Goal: Information Seeking & Learning: Understand process/instructions

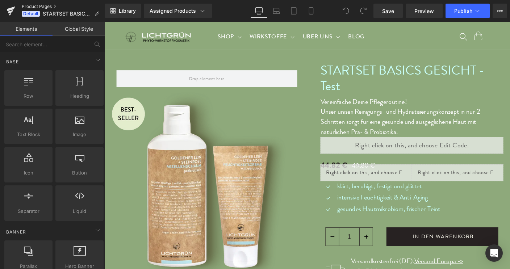
click at [33, 8] on link "Product Pages" at bounding box center [63, 7] width 83 height 6
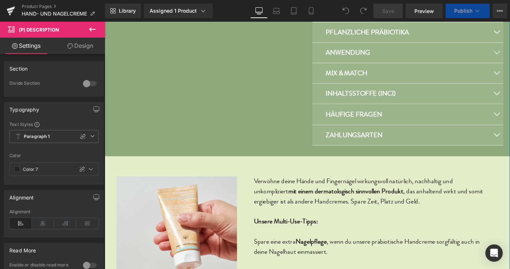
scroll to position [473, 0]
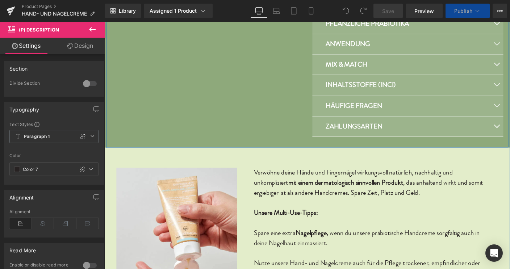
click at [385, 136] on strong "ZAHLUNGSARTEN" at bounding box center [374, 135] width 61 height 11
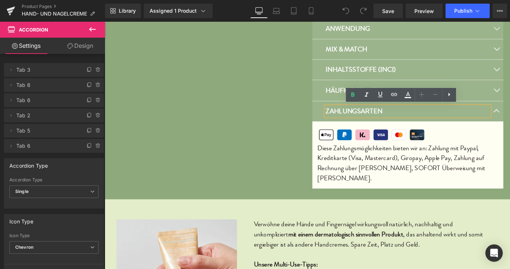
scroll to position [491, 0]
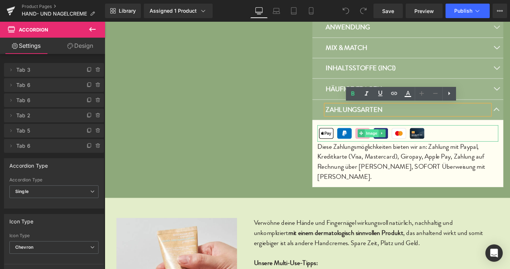
click at [386, 143] on span "Image" at bounding box center [393, 142] width 15 height 9
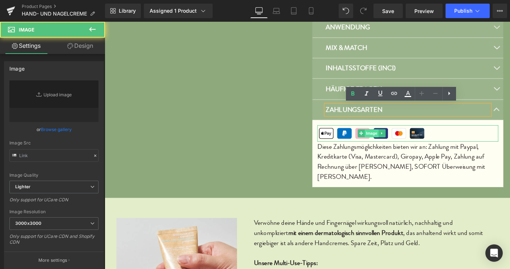
type input "https://ucarecdn.com/f70c1f2b-512d-4474-b17a-8117dbb59fd7/-/format/auto/-/previ…"
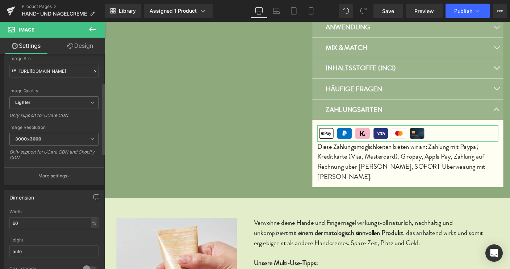
scroll to position [0, 0]
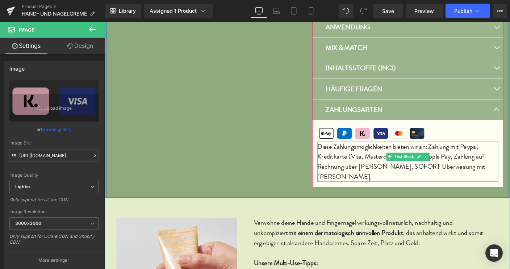
click at [510, 162] on p "Kreditkarte (Visa, Mastercard), Giropay, Apple Pay, Zahlung auf" at bounding box center [433, 167] width 196 height 11
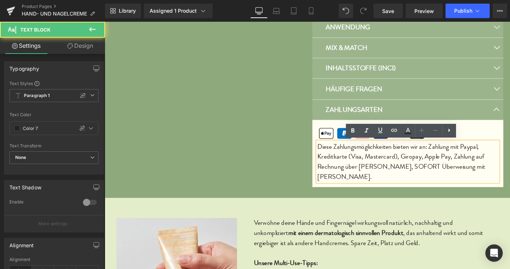
click at [335, 167] on p "Kreditkarte (Visa, Mastercard), Giropay, Apple Pay, Zahlung auf" at bounding box center [433, 167] width 196 height 11
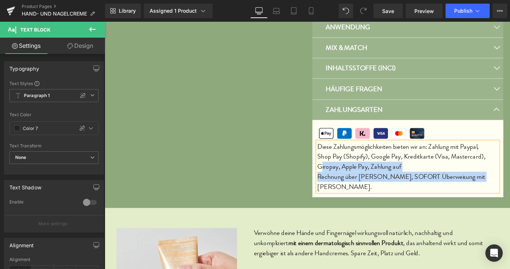
drag, startPoint x: 335, startPoint y: 177, endPoint x: 496, endPoint y: 186, distance: 161.6
click at [496, 186] on div "Diese Zahlungsmöglichkeiten bieten wir an: Zahlung mit Paypal, Shop Pay (Shopif…" at bounding box center [433, 179] width 196 height 54
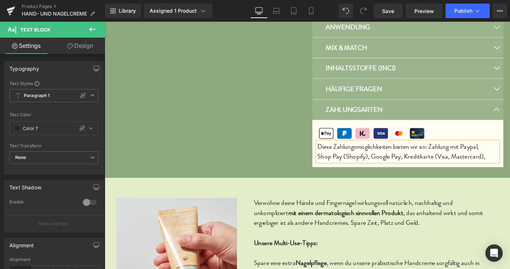
click at [421, 171] on p "Shop Pay (Shopify), Google Pay, Kreditkarte (Visa, Mastercard)," at bounding box center [433, 167] width 196 height 11
click at [510, 167] on p "Shop Pay (Shopify), Google Pay und Kreditkarte (Visa, Mastercard)," at bounding box center [433, 167] width 196 height 11
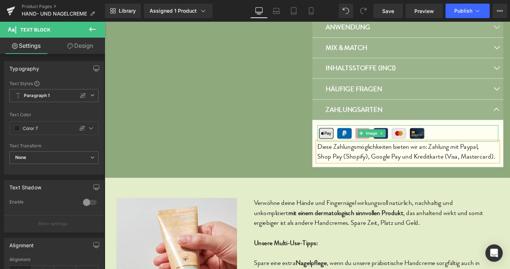
click at [344, 143] on img at bounding box center [393, 143] width 117 height 18
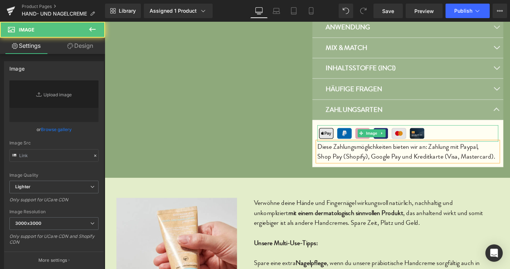
type input "https://ucarecdn.com/f70c1f2b-512d-4474-b17a-8117dbb59fd7/-/format/auto/-/previ…"
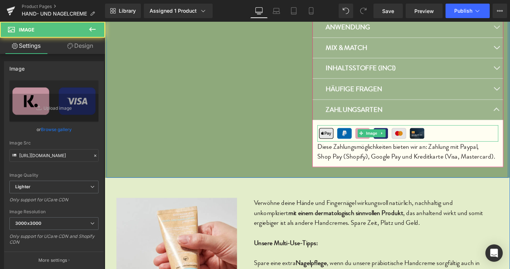
click at [344, 143] on img at bounding box center [393, 143] width 117 height 18
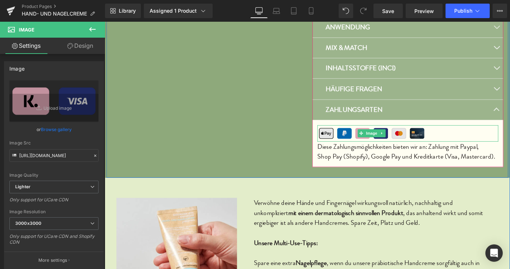
click at [344, 143] on img at bounding box center [393, 143] width 117 height 18
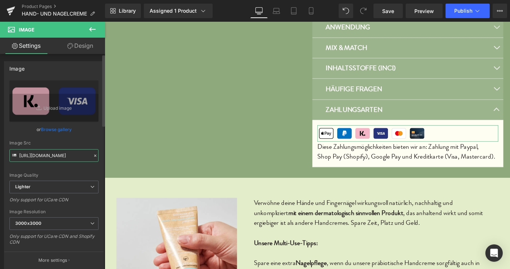
click at [58, 154] on input "https://ucarecdn.com/f70c1f2b-512d-4474-b17a-8117dbb59fd7/-/format/auto/-/previ…" at bounding box center [53, 155] width 89 height 13
click at [61, 129] on link "Browse gallery" at bounding box center [56, 129] width 31 height 13
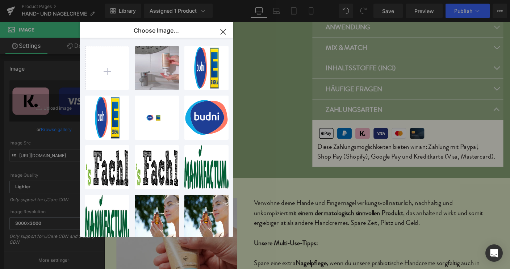
click at [223, 32] on icon "button" at bounding box center [223, 31] width 5 height 5
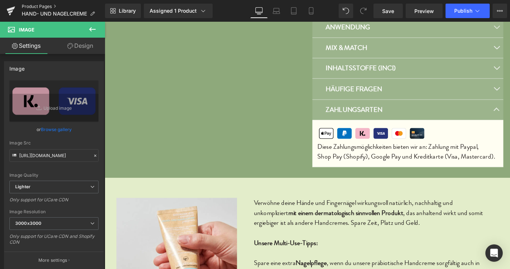
click at [43, 7] on link "Product Pages" at bounding box center [63, 7] width 83 height 6
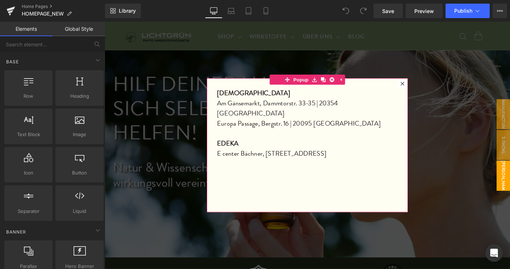
click at [425, 88] on icon at bounding box center [427, 89] width 4 height 4
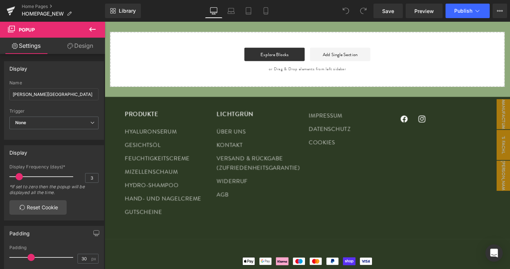
scroll to position [3494, 0]
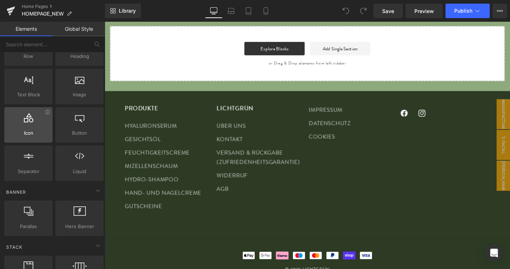
click at [33, 126] on div at bounding box center [29, 121] width 44 height 16
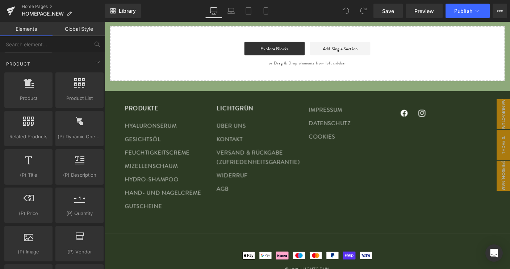
scroll to position [652, 0]
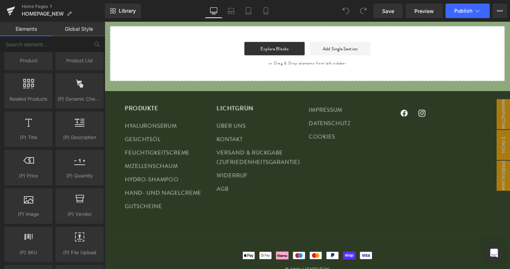
click at [244, 244] on div "Rendering Content" at bounding box center [255, 241] width 45 height 8
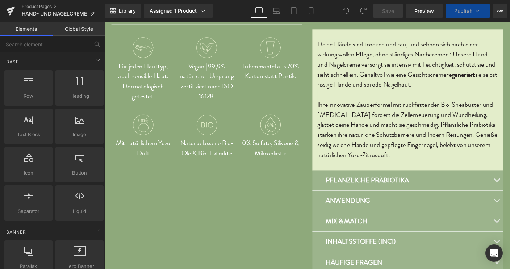
scroll to position [427, 0]
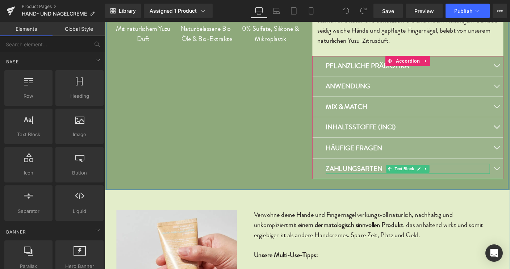
click at [406, 179] on p "ZAHLUNGSARTEN" at bounding box center [433, 180] width 178 height 11
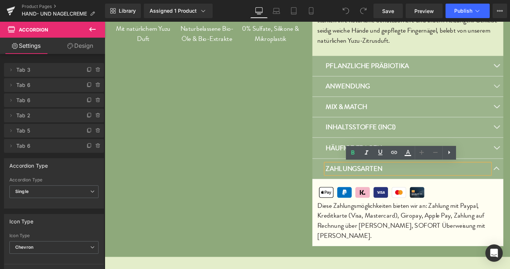
click at [501, 195] on article "Image Diese Zahlungsmöglichkeiten bieten wir an: Zahlung mit Paypal, Kreditkart…" at bounding box center [433, 228] width 207 height 73
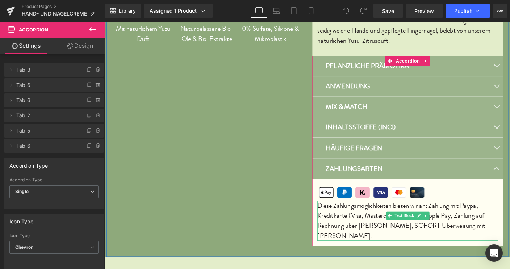
click at [482, 227] on p "Kreditkarte (Visa, Mastercard), Giropay, Apple Pay, Zahlung auf" at bounding box center [433, 231] width 196 height 11
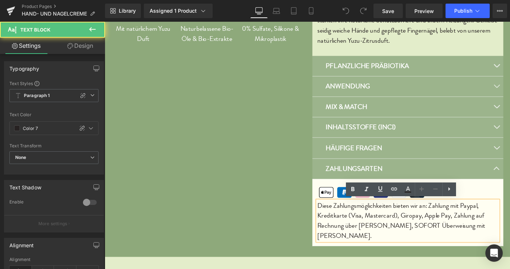
click at [510, 220] on p "Diese Zahlungsmöglichkeiten bieten wir an: Zahlung mit Paypal," at bounding box center [433, 220] width 196 height 11
